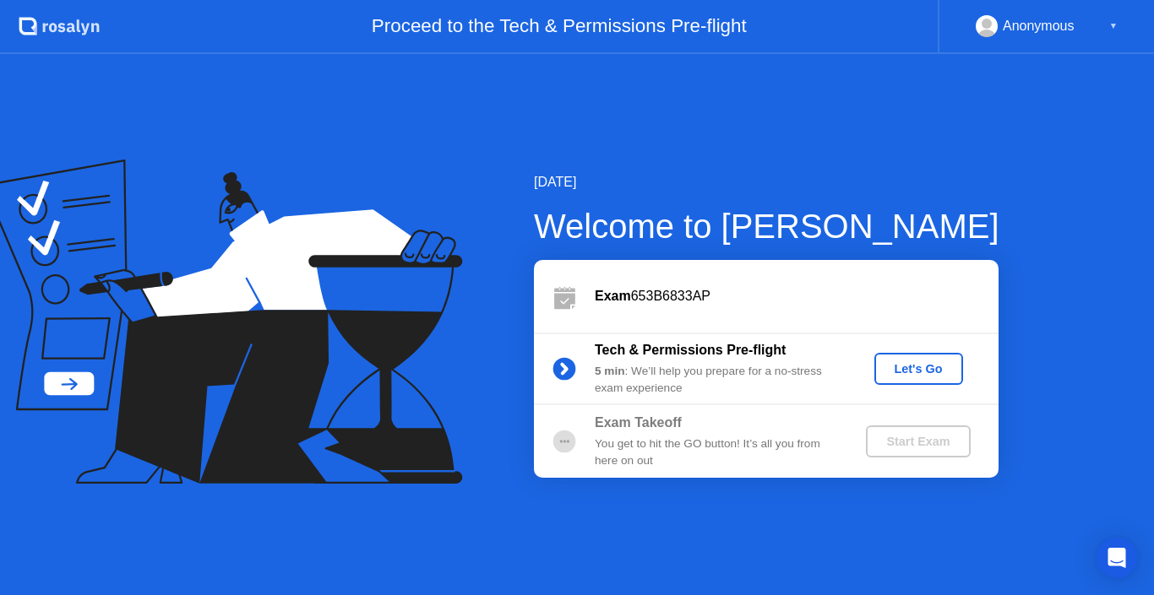
click at [932, 374] on div "Let's Go" at bounding box center [918, 369] width 75 height 14
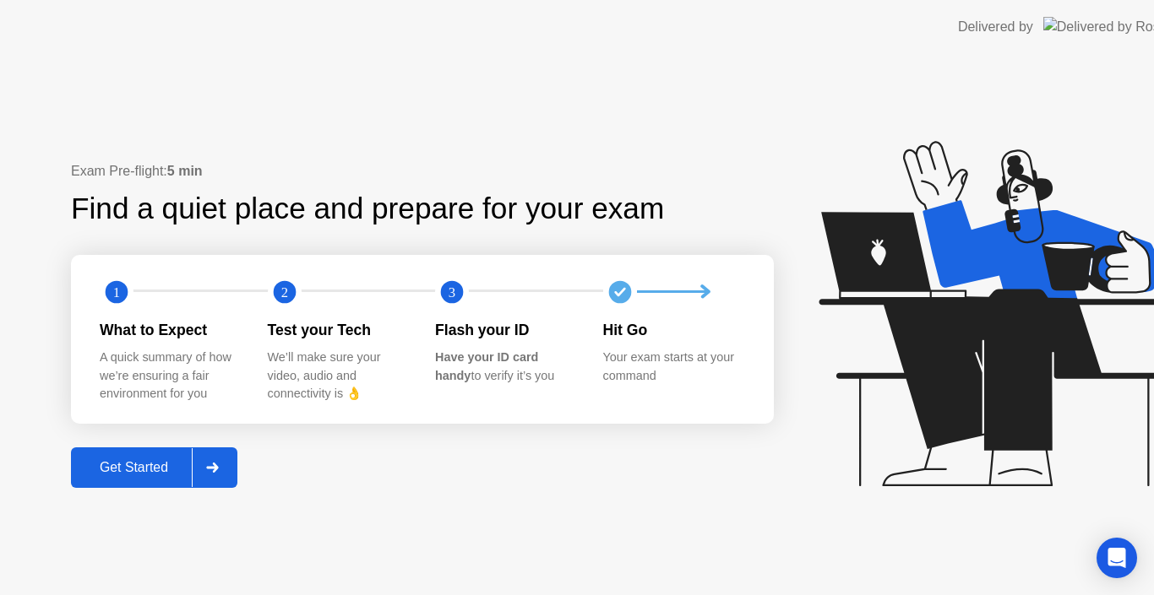
click at [904, 367] on icon at bounding box center [994, 313] width 353 height 345
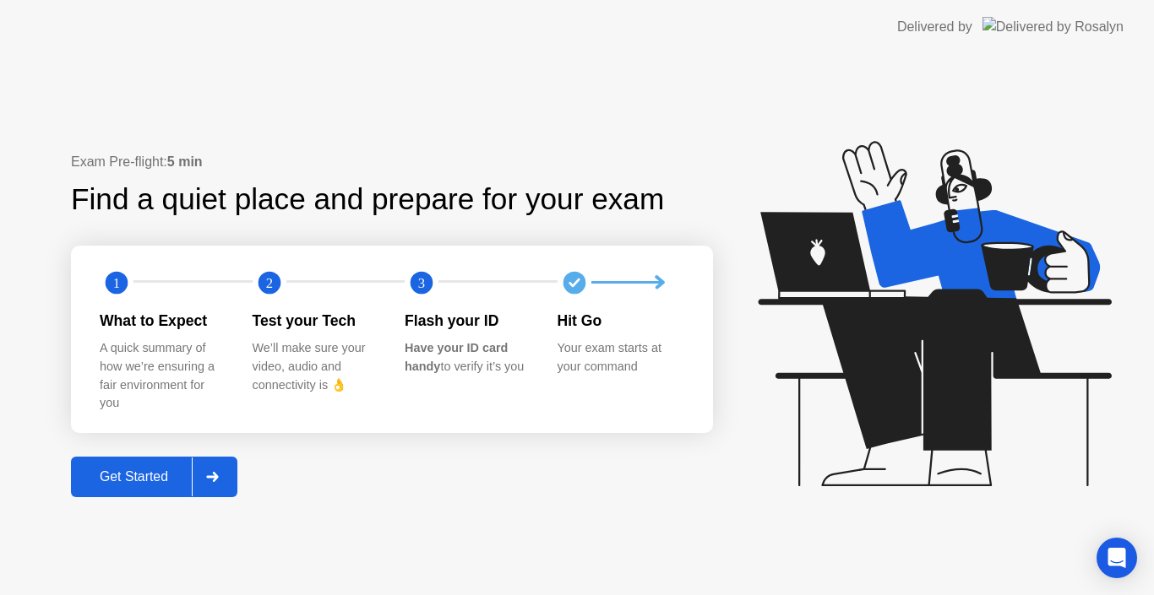
click at [136, 477] on div "Get Started" at bounding box center [134, 477] width 116 height 15
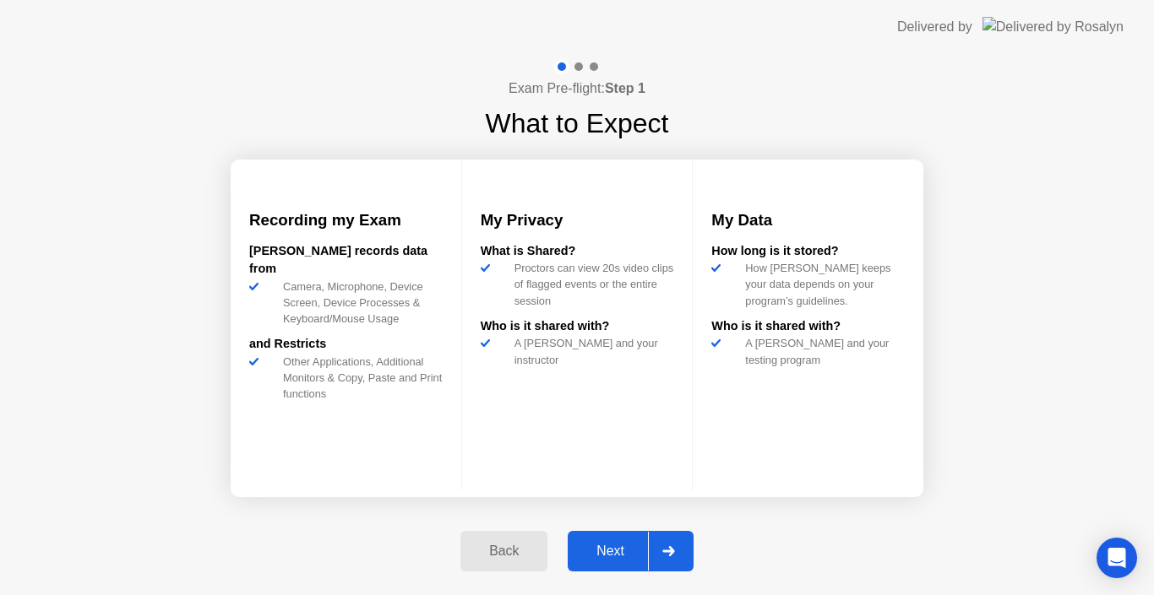
click at [609, 544] on div "Next" at bounding box center [610, 551] width 75 height 15
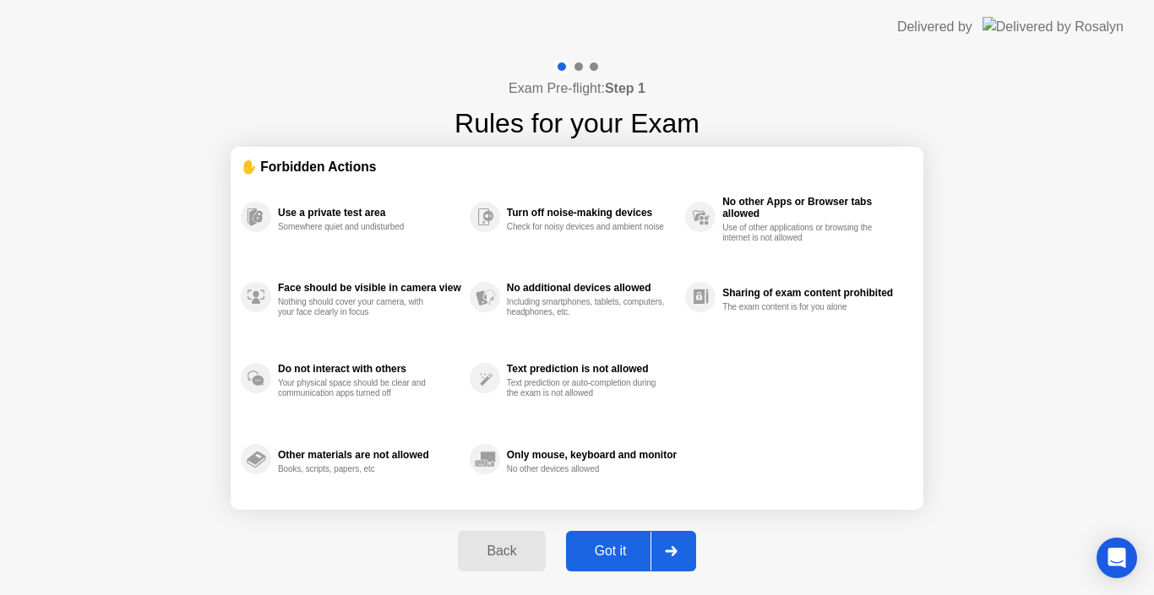
click at [610, 545] on div "Got it" at bounding box center [610, 551] width 79 height 15
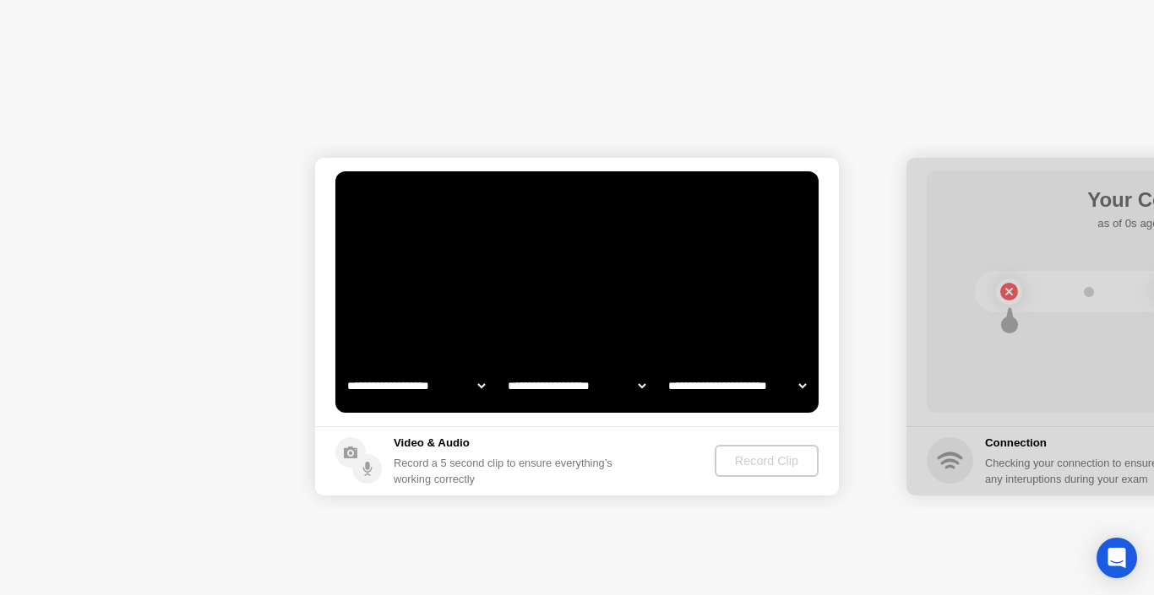
select select "**********"
select select "*******"
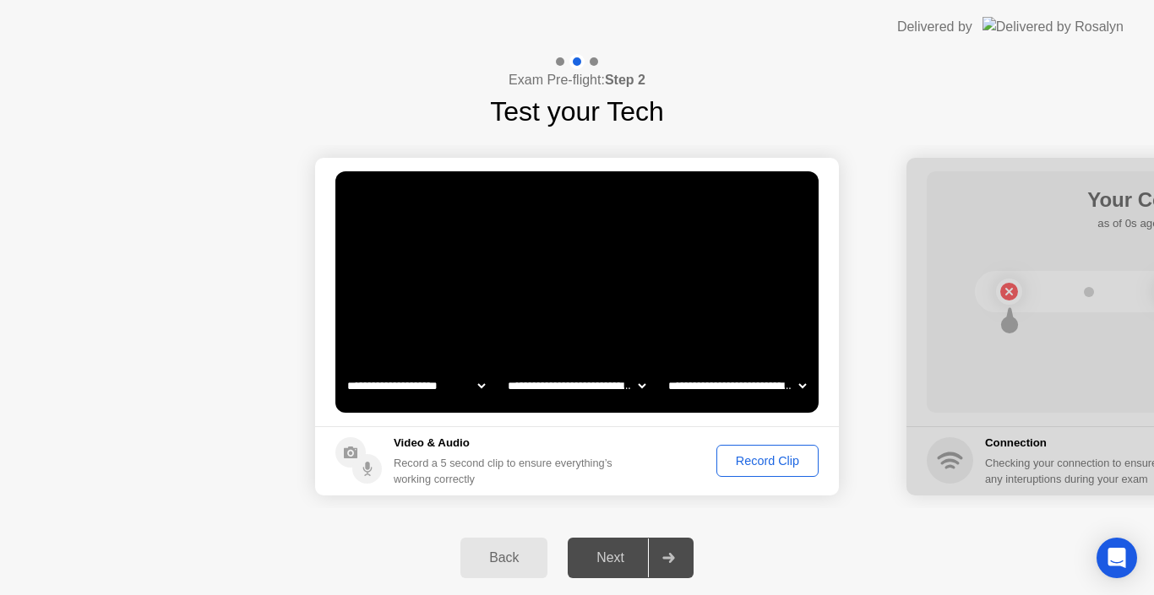
click at [758, 459] on div "Record Clip" at bounding box center [767, 461] width 90 height 14
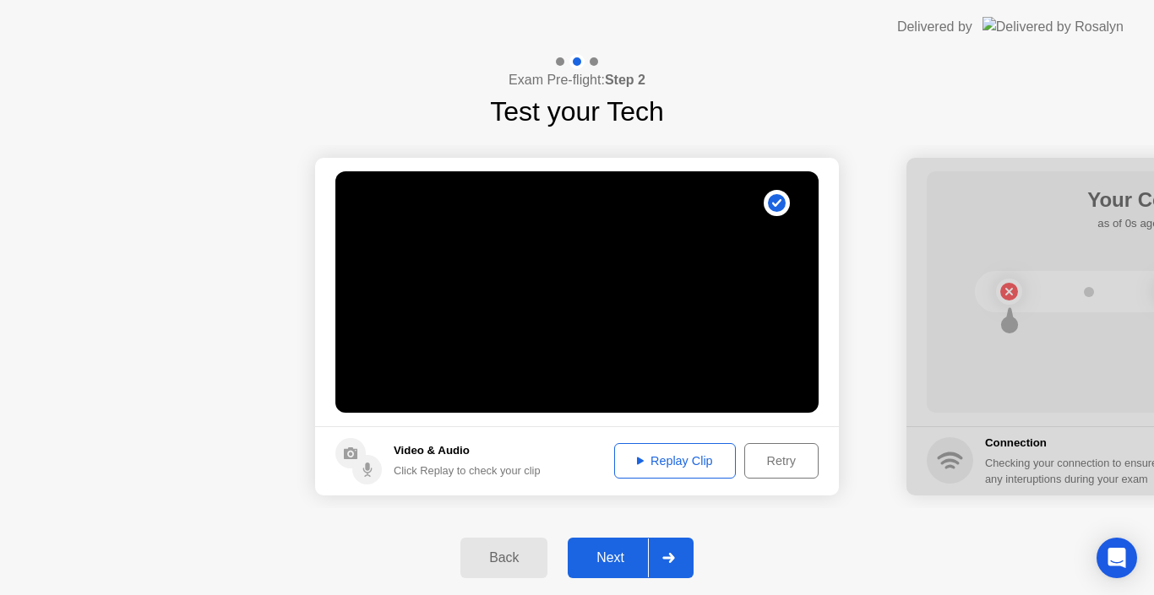
click at [670, 457] on div "Replay Clip" at bounding box center [675, 461] width 110 height 14
click at [610, 547] on button "Next" at bounding box center [631, 558] width 126 height 41
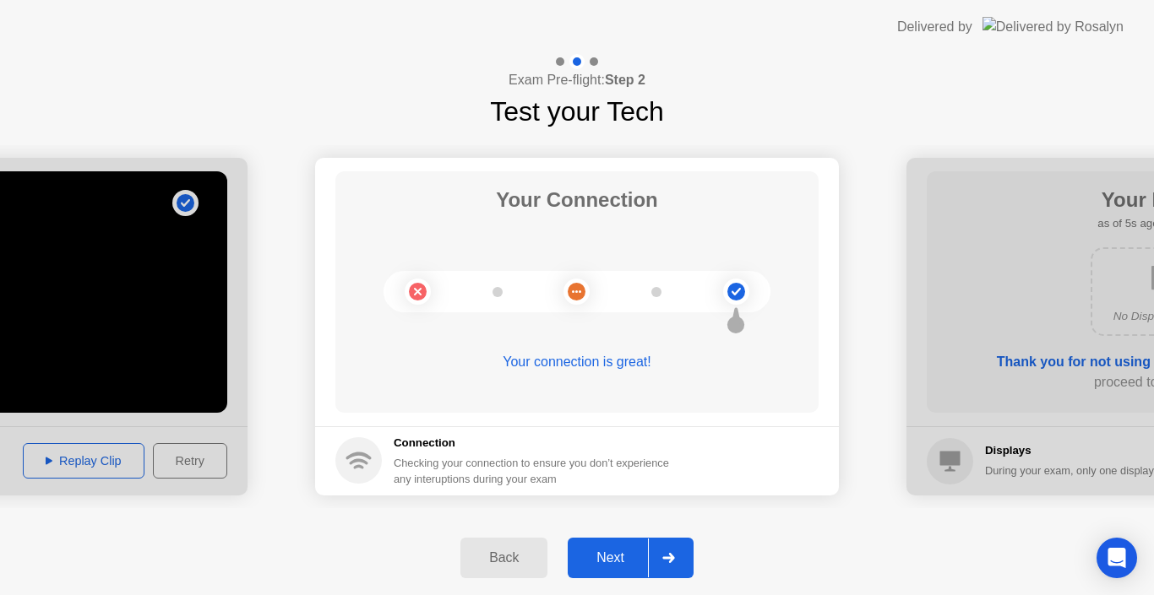
click at [633, 559] on div "Next" at bounding box center [610, 558] width 75 height 15
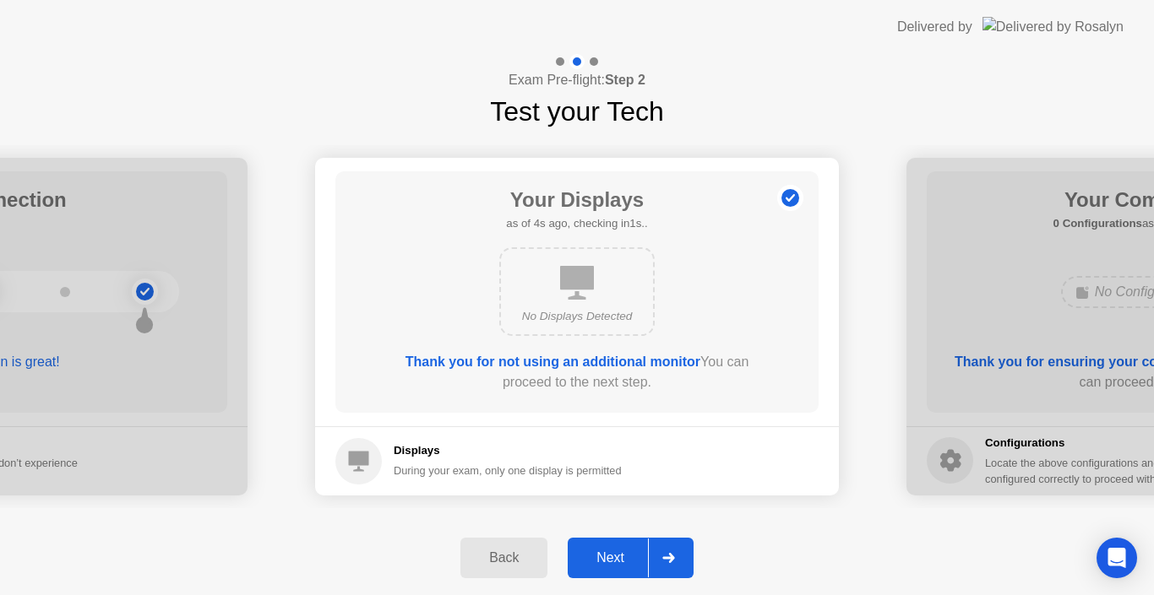
click at [611, 360] on b "Thank you for not using an additional monitor" at bounding box center [552, 362] width 295 height 14
click at [613, 554] on div "Next" at bounding box center [610, 558] width 75 height 15
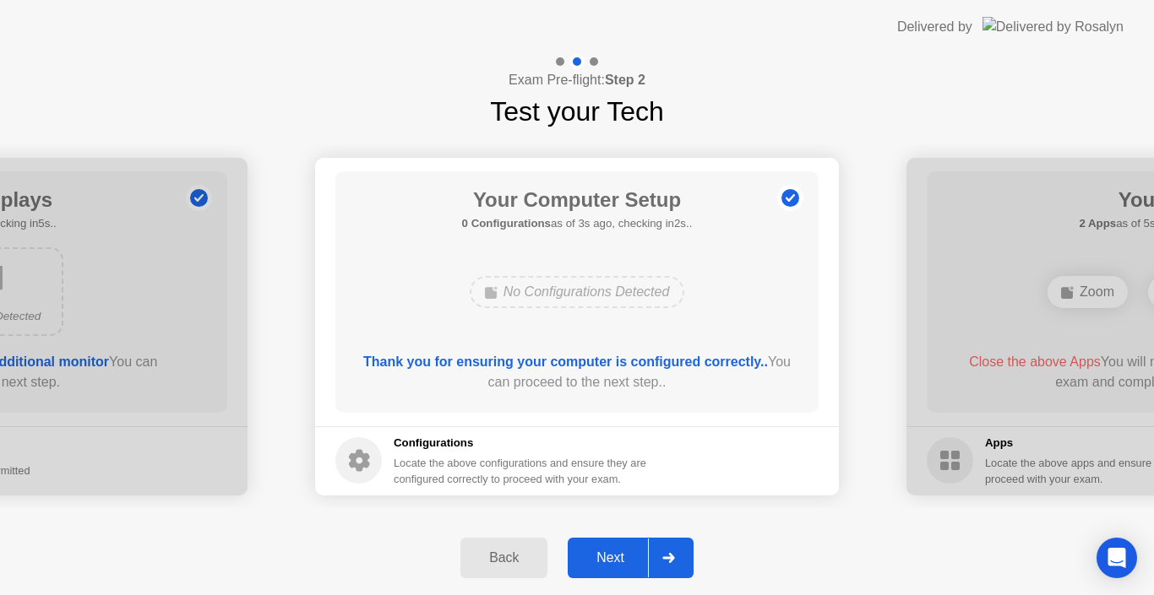
drag, startPoint x: 573, startPoint y: 361, endPoint x: 606, endPoint y: 361, distance: 33.8
click at [605, 361] on b "Thank you for ensuring your computer is configured correctly.." at bounding box center [565, 362] width 405 height 14
click at [616, 551] on div "Next" at bounding box center [610, 558] width 75 height 15
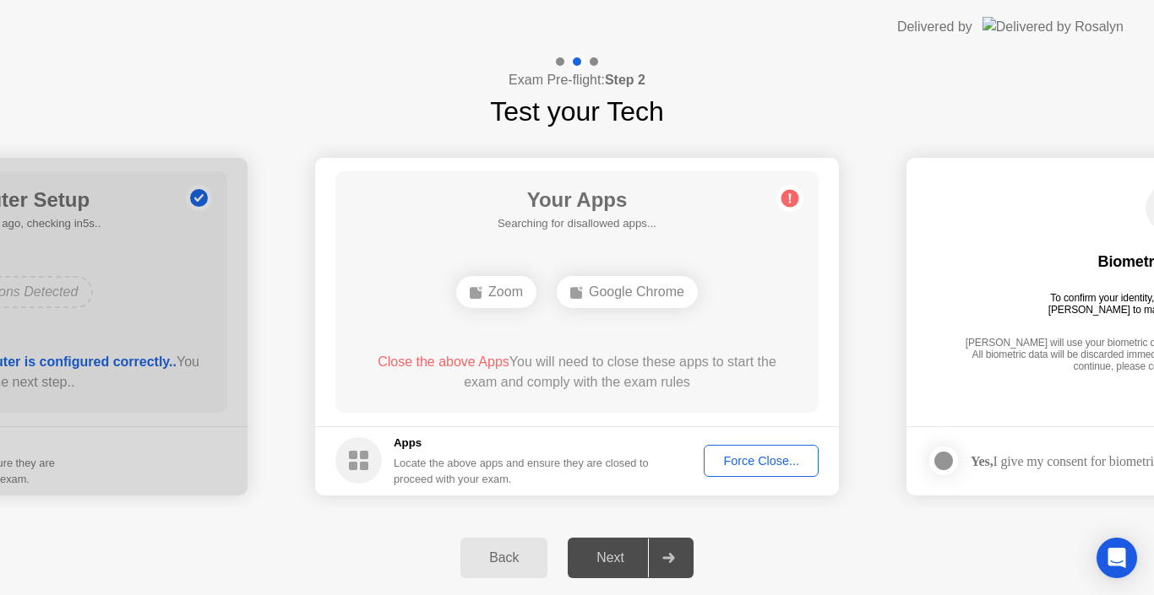
click at [617, 559] on div "Next" at bounding box center [610, 558] width 75 height 15
click at [601, 291] on div "Google Chrome" at bounding box center [627, 292] width 141 height 32
click at [729, 458] on div "Force Close..." at bounding box center [760, 461] width 103 height 14
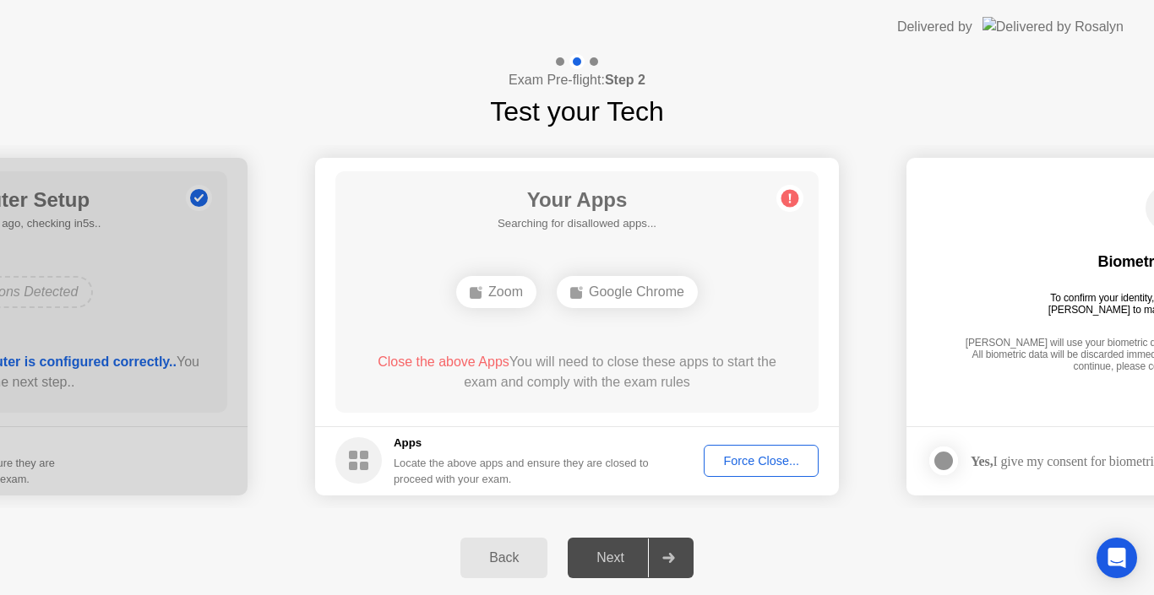
click at [633, 293] on div "Google Chrome" at bounding box center [627, 292] width 141 height 32
click at [613, 552] on div "Next" at bounding box center [610, 558] width 75 height 15
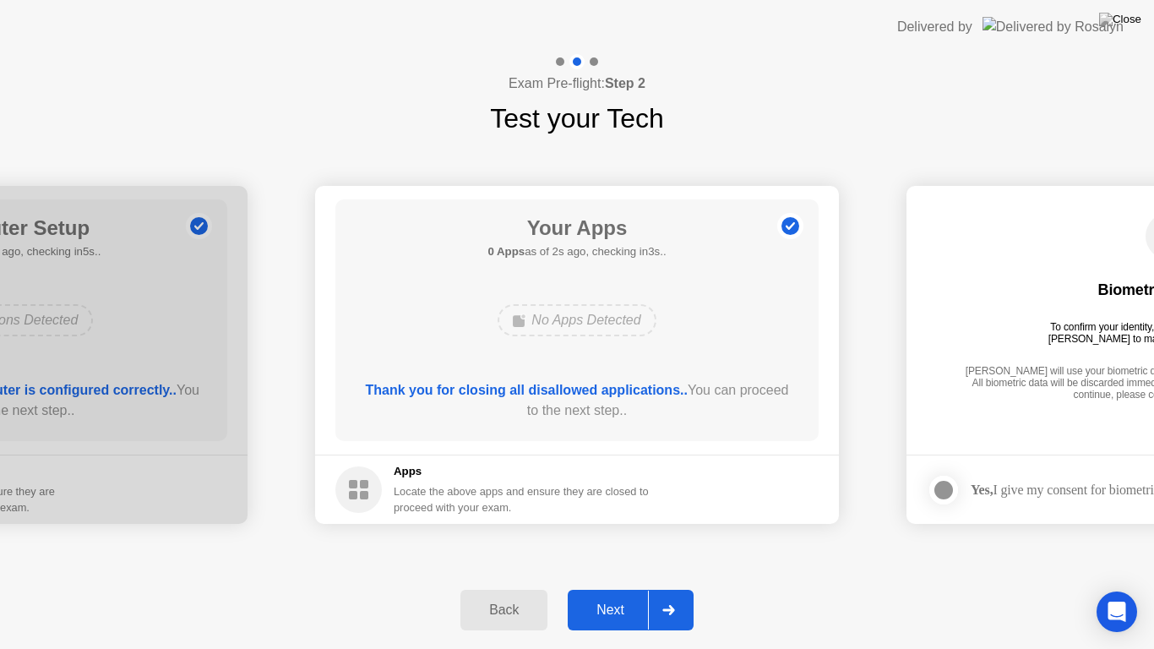
click at [611, 595] on div "Next" at bounding box center [610, 609] width 75 height 15
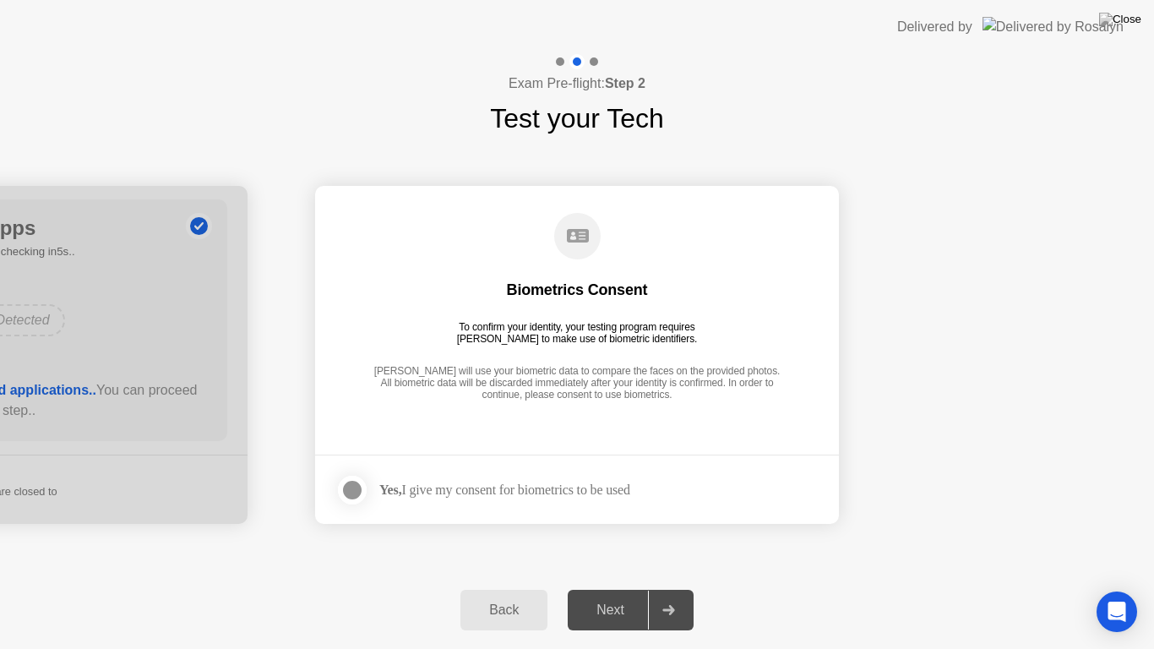
click at [362, 490] on div at bounding box center [352, 490] width 20 height 20
click at [615, 595] on div "Next" at bounding box center [610, 609] width 75 height 15
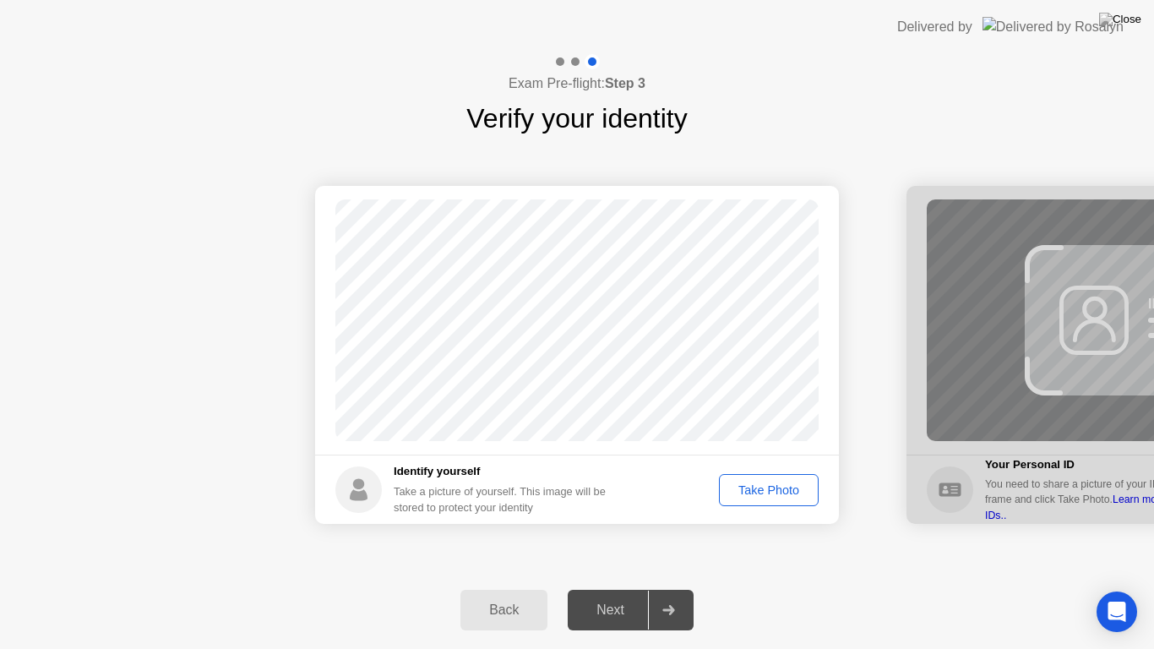
click at [738, 491] on div "Take Photo" at bounding box center [769, 490] width 88 height 14
click at [620, 595] on div "Next" at bounding box center [610, 609] width 75 height 15
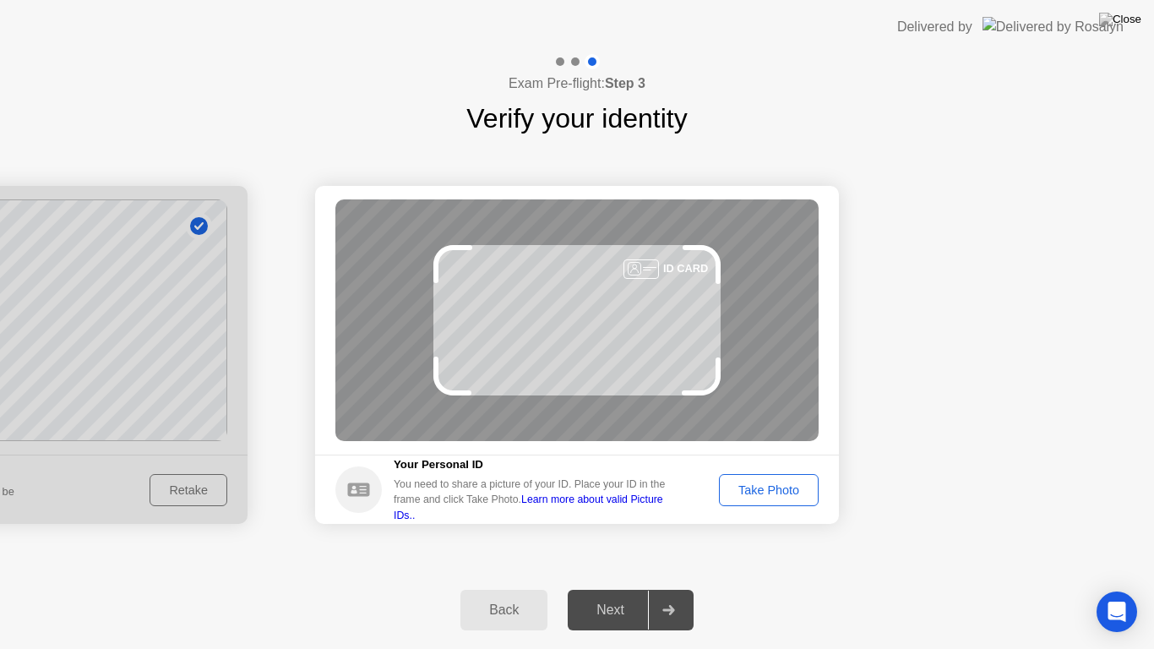
click at [760, 492] on div "Take Photo" at bounding box center [769, 490] width 88 height 14
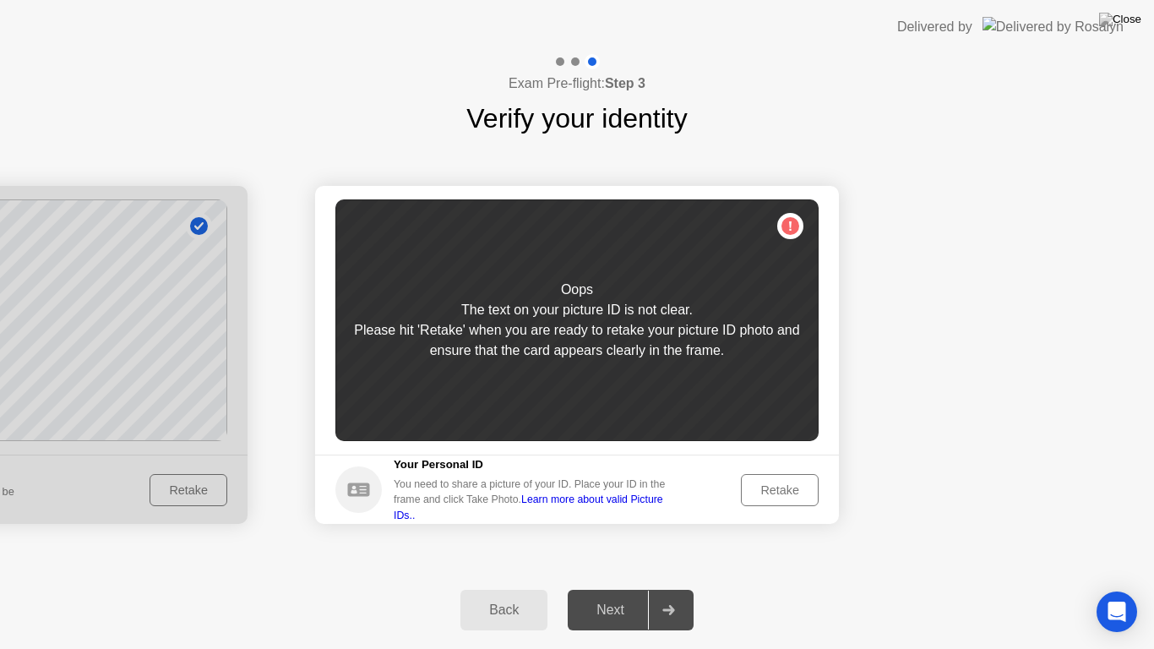
click at [779, 484] on div "Retake" at bounding box center [780, 490] width 66 height 14
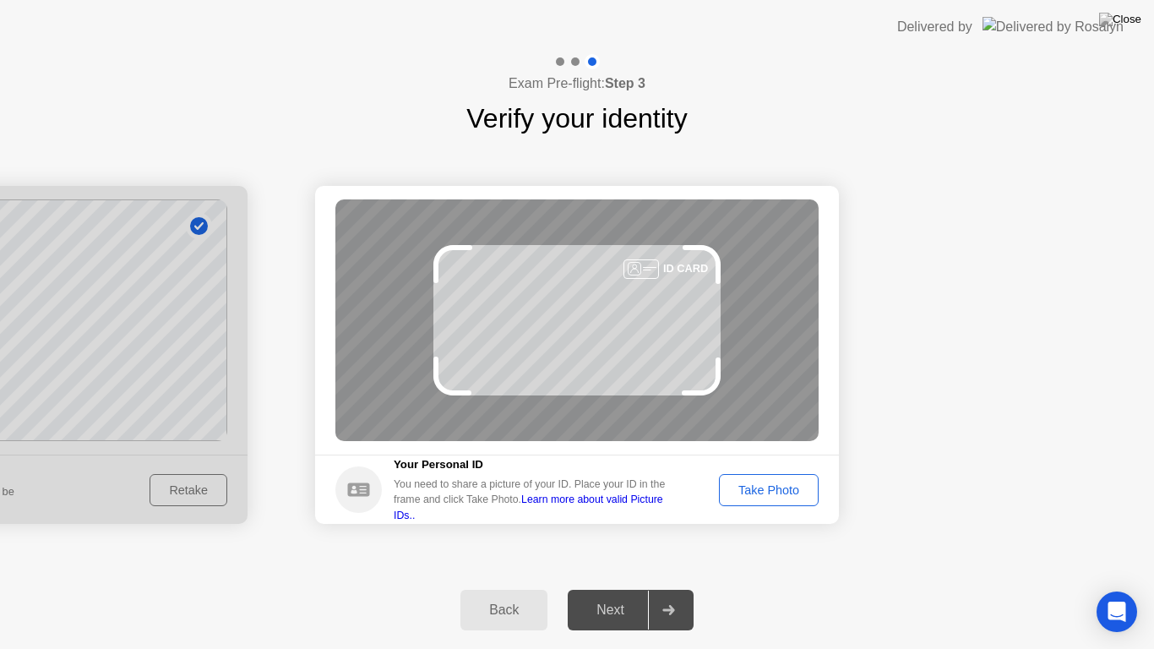
click at [743, 491] on div "Take Photo" at bounding box center [769, 490] width 88 height 14
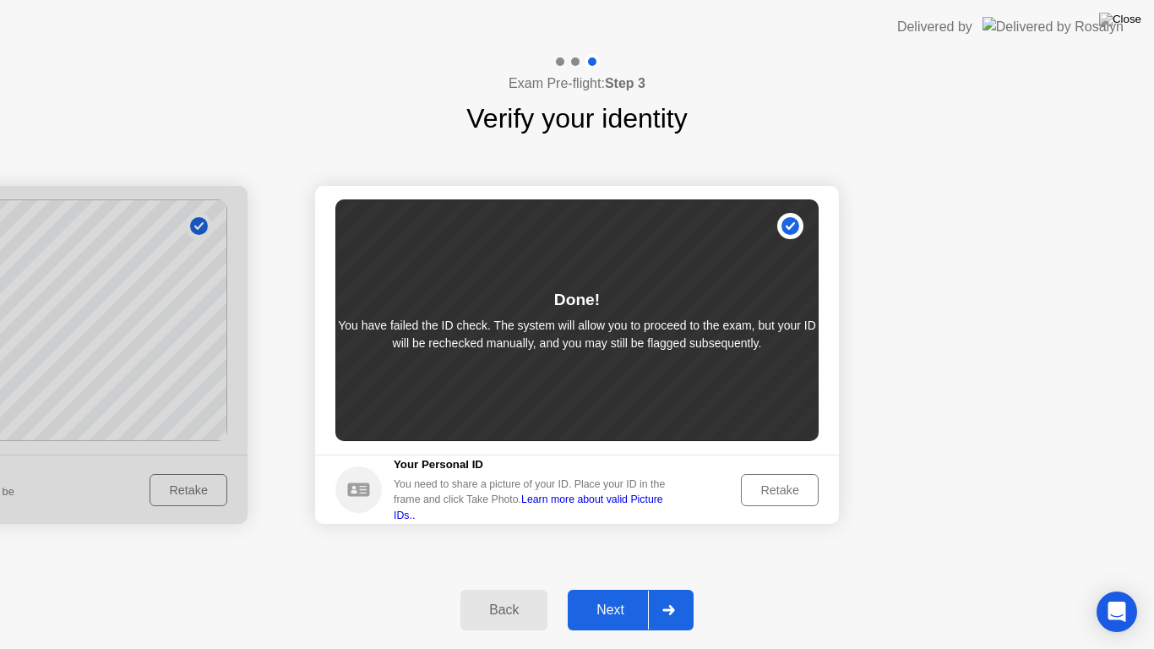
click at [623, 595] on button "Next" at bounding box center [631, 610] width 126 height 41
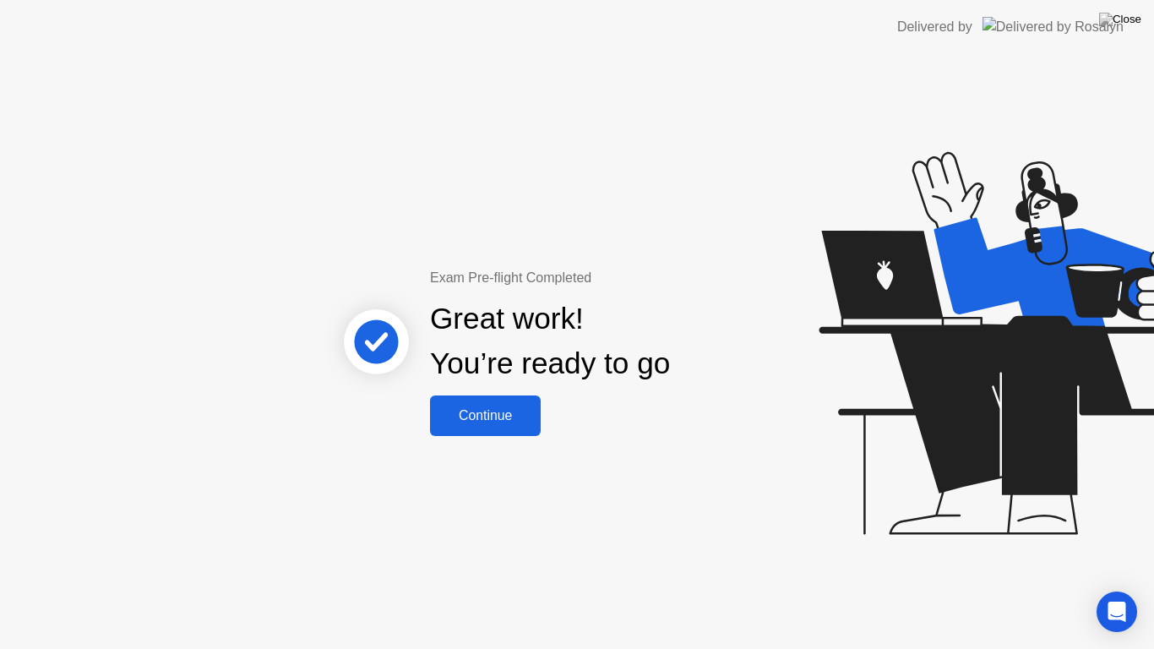
click at [502, 408] on div "Continue" at bounding box center [485, 415] width 101 height 15
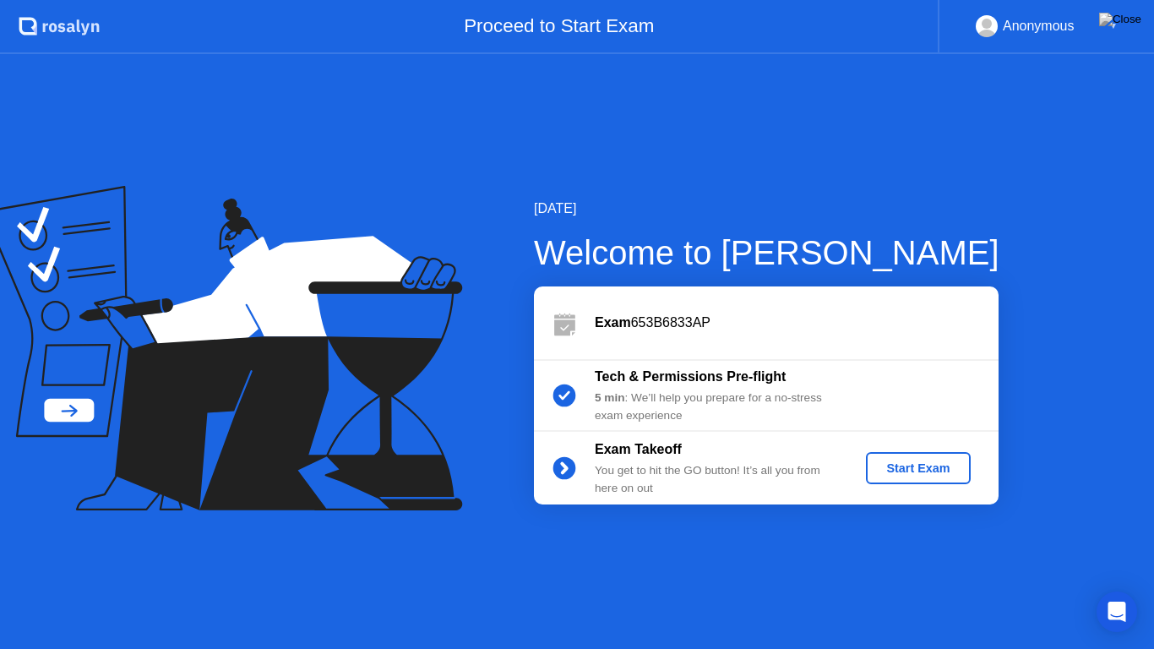
click at [901, 470] on div "Start Exam" at bounding box center [917, 468] width 90 height 14
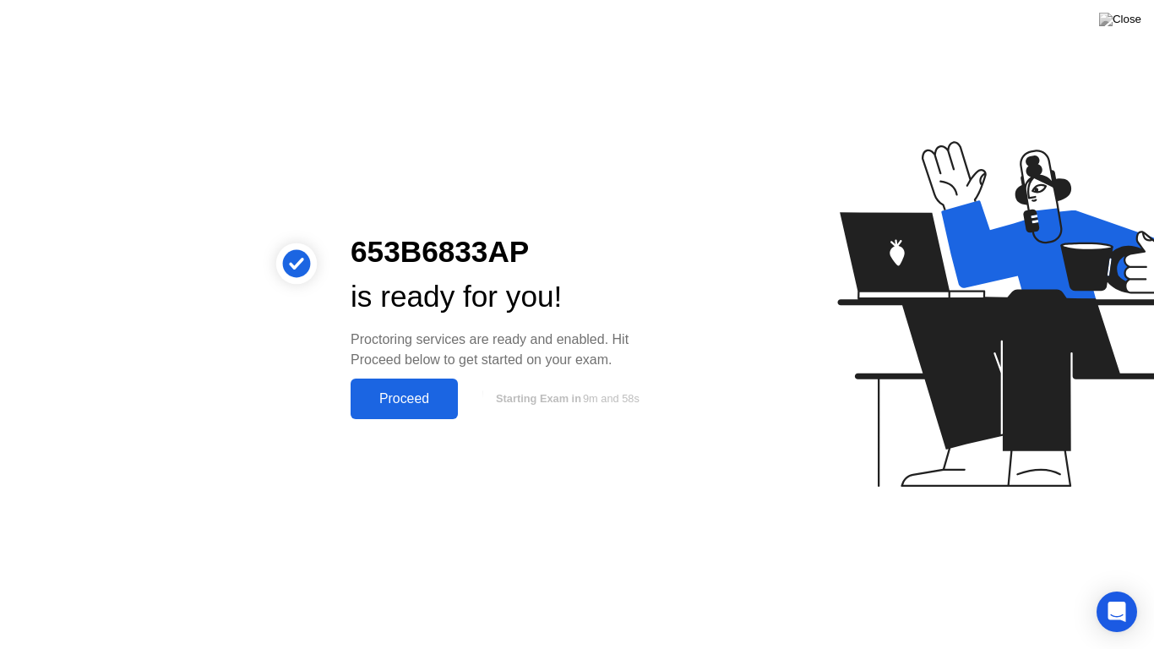
click at [404, 402] on div "Proceed" at bounding box center [404, 398] width 97 height 15
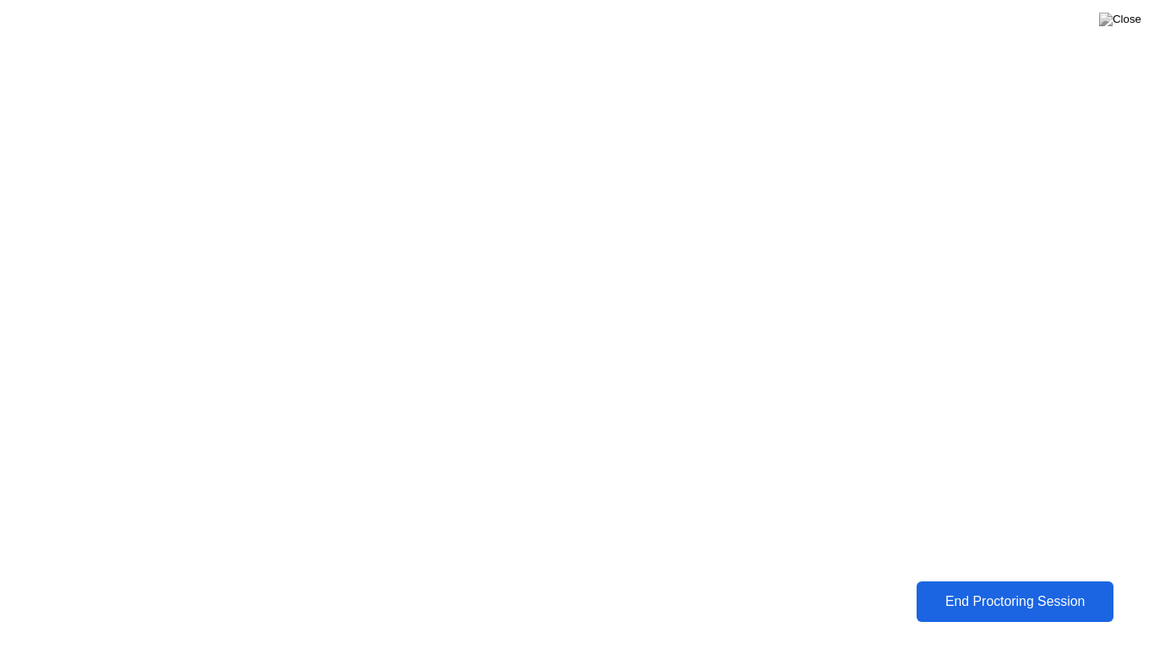
click at [1044, 595] on div "End Proctoring Session" at bounding box center [1014, 601] width 187 height 15
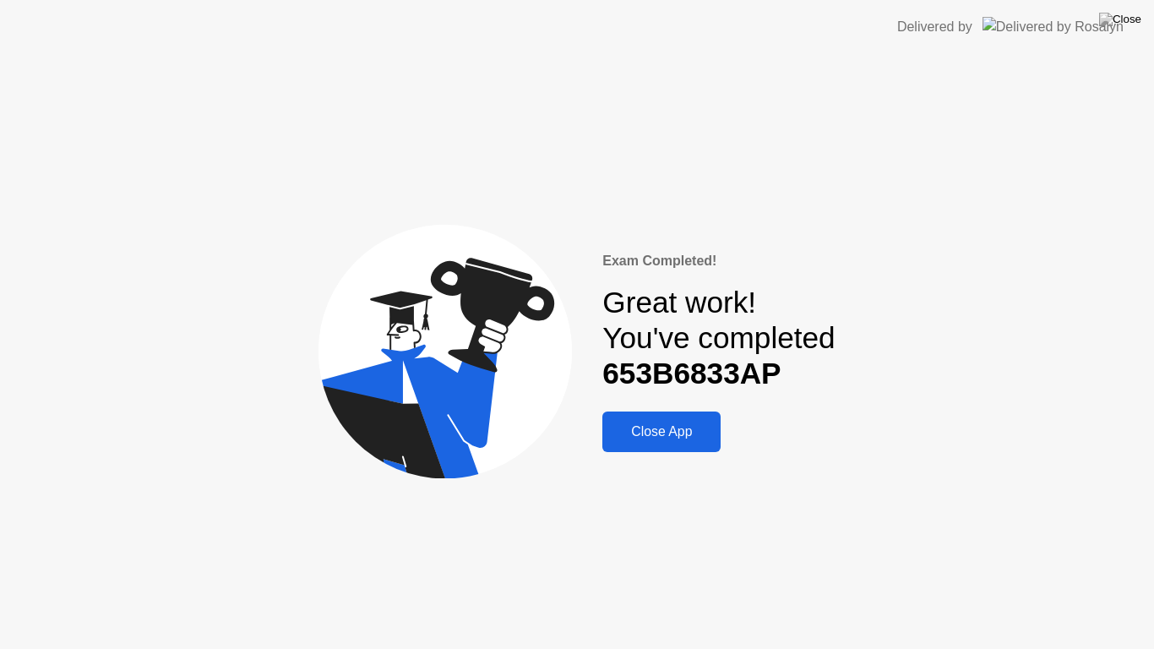
click at [677, 430] on div "Close App" at bounding box center [661, 431] width 108 height 15
